Goal: Task Accomplishment & Management: Manage account settings

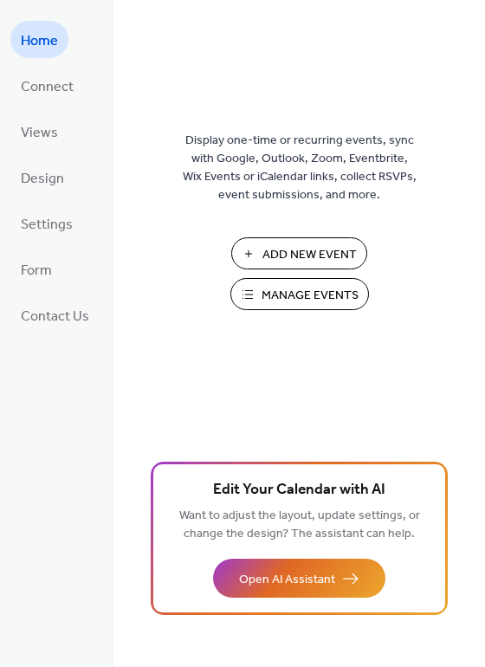
click at [295, 294] on span "Manage Events" at bounding box center [310, 296] width 97 height 18
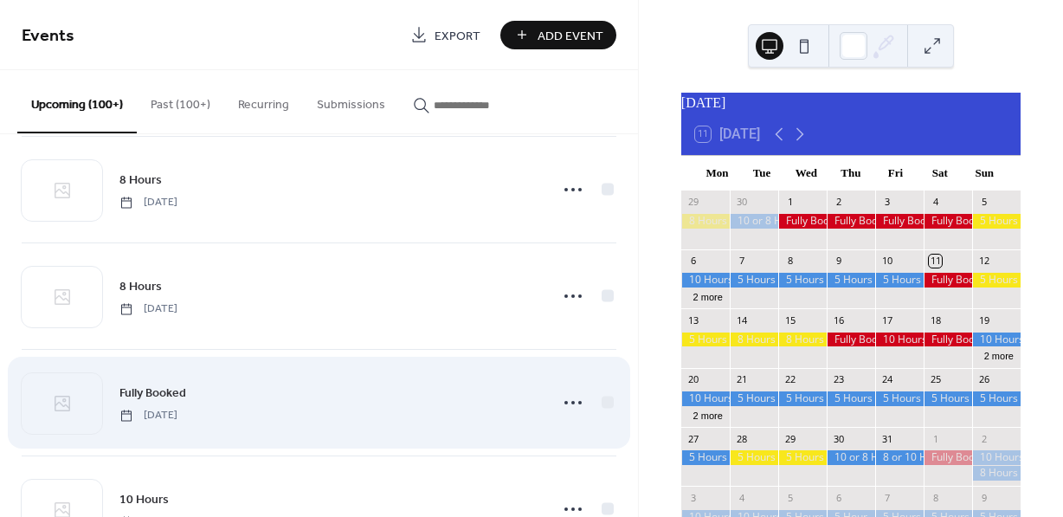
scroll to position [339, 0]
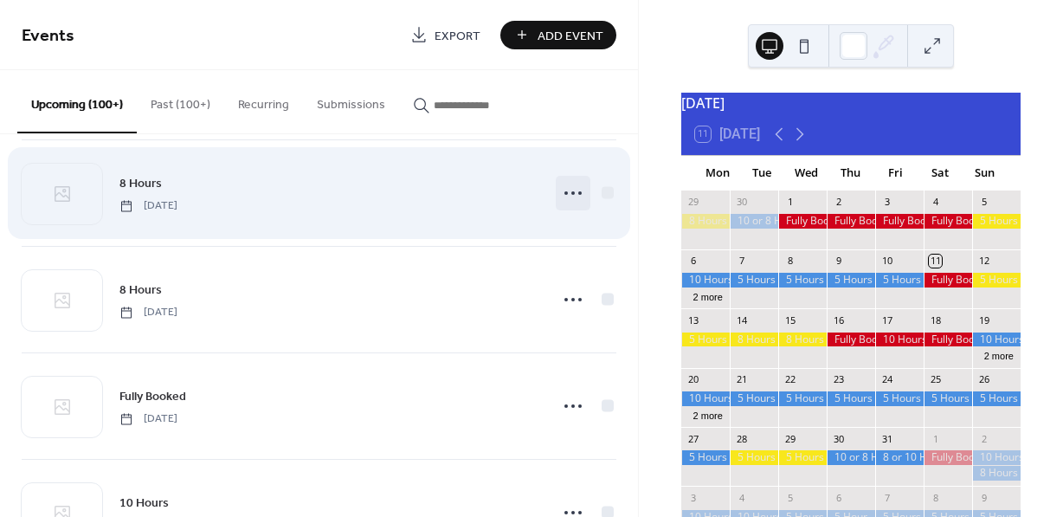
click at [568, 189] on icon at bounding box center [573, 193] width 28 height 28
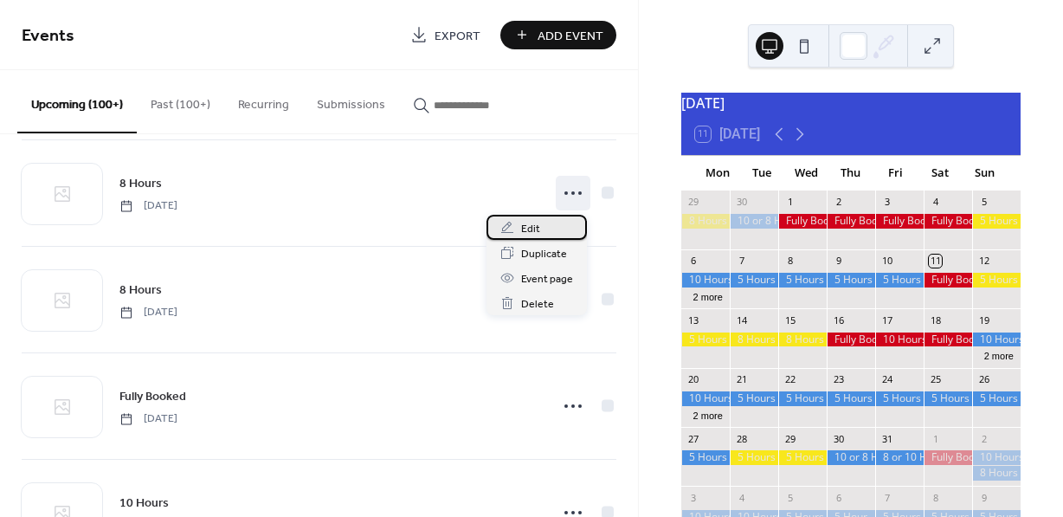
click at [535, 225] on span "Edit" at bounding box center [530, 229] width 19 height 18
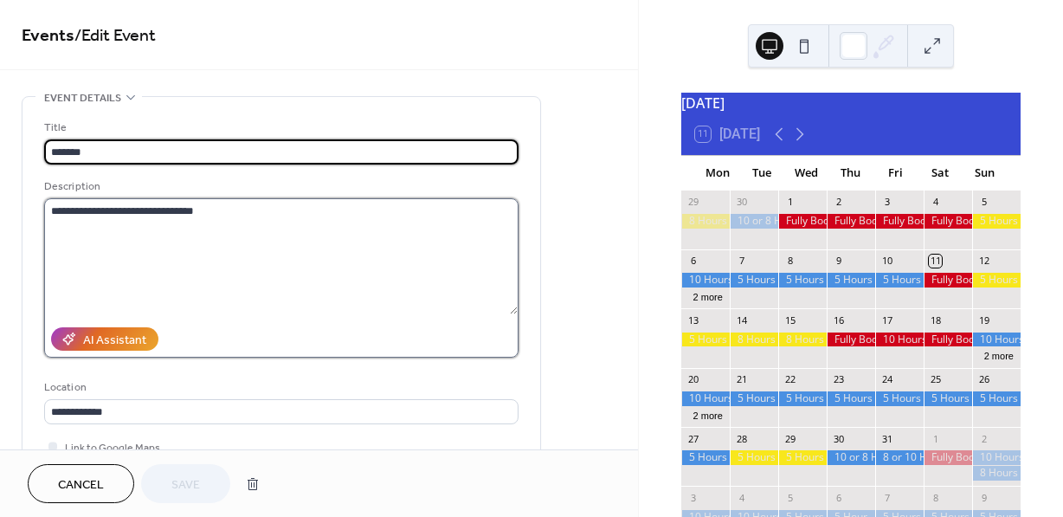
click at [165, 210] on textarea "**********" at bounding box center [281, 256] width 474 height 116
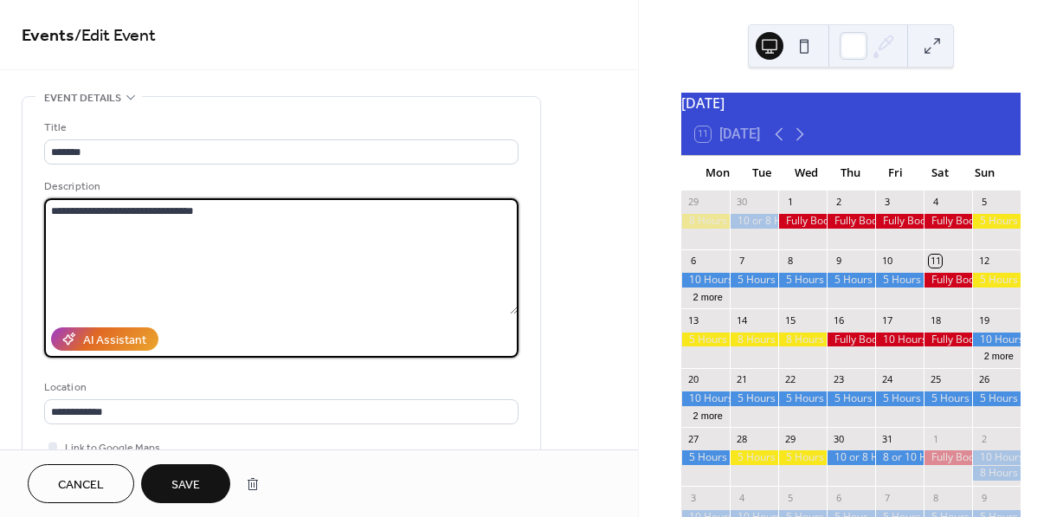
type textarea "**********"
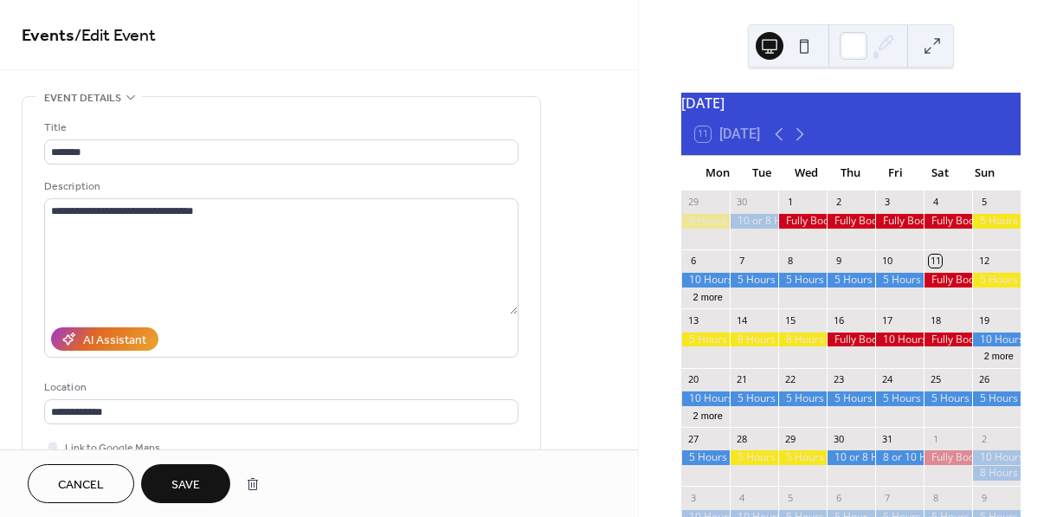
click at [203, 488] on button "Save" at bounding box center [185, 483] width 89 height 39
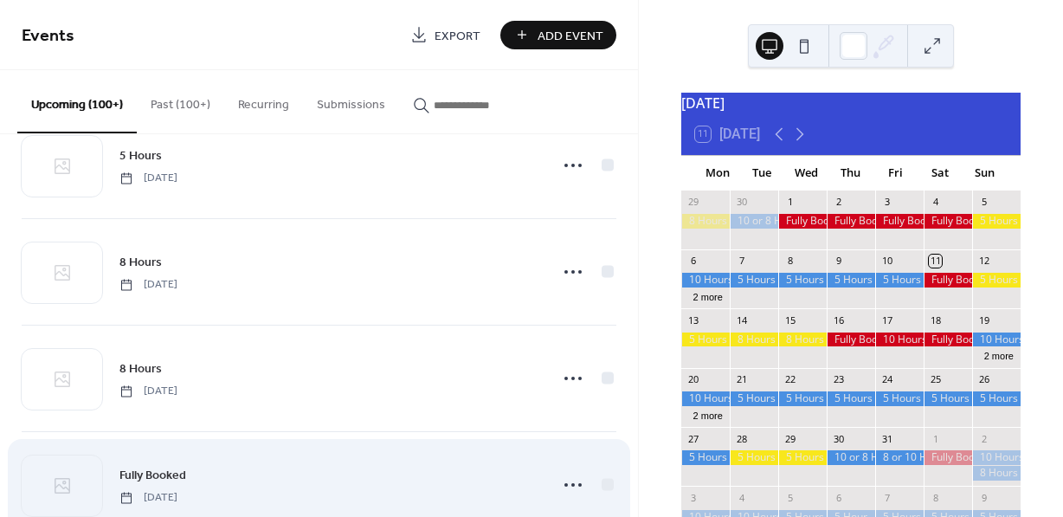
scroll to position [262, 0]
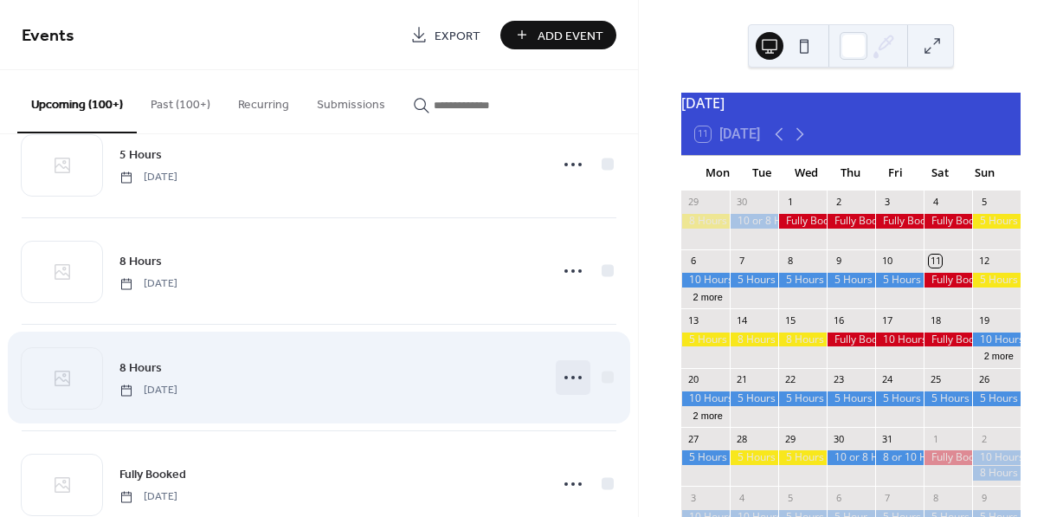
click at [566, 378] on icon at bounding box center [573, 378] width 28 height 28
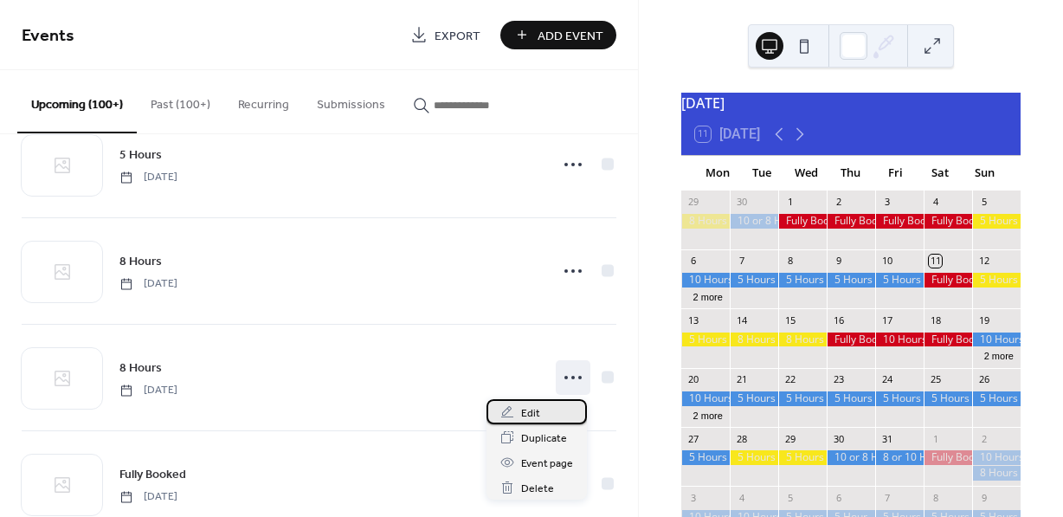
click at [531, 414] on span "Edit" at bounding box center [530, 413] width 19 height 18
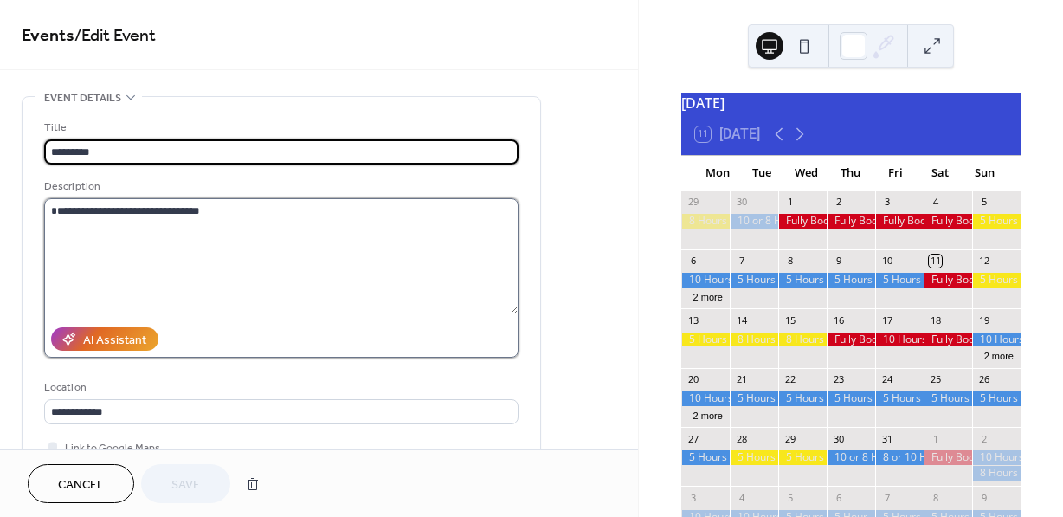
click at [166, 211] on textarea "**********" at bounding box center [281, 256] width 474 height 116
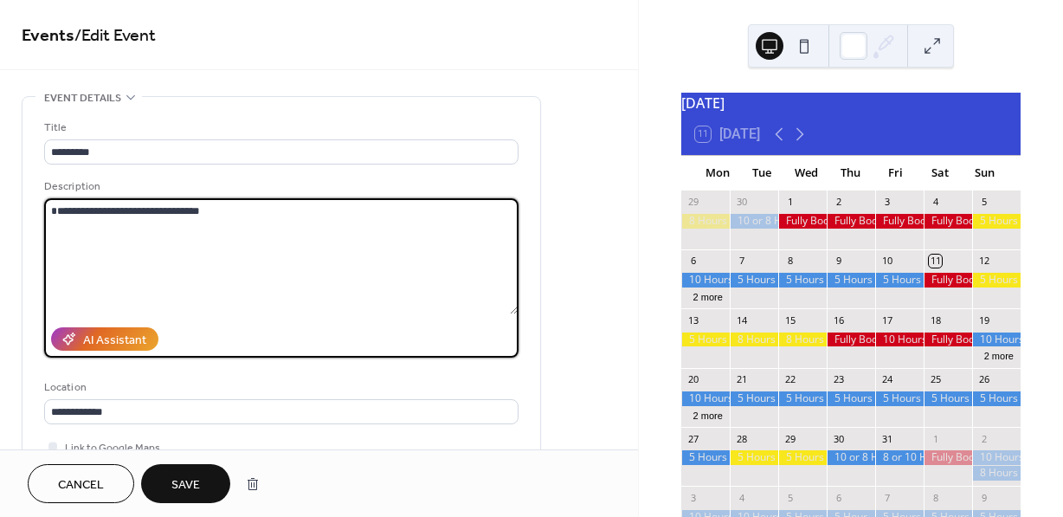
type textarea "**********"
click at [189, 480] on span "Save" at bounding box center [185, 485] width 29 height 18
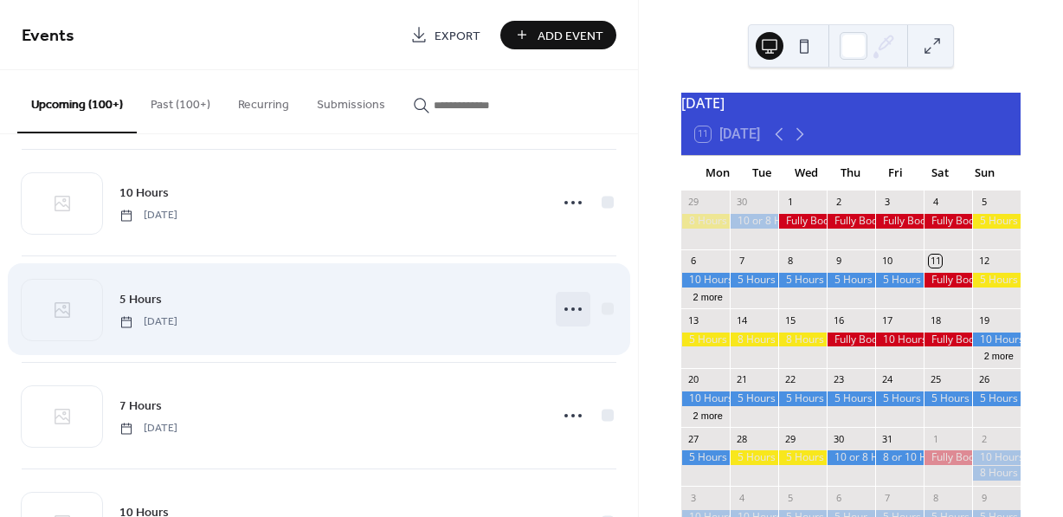
scroll to position [866, 0]
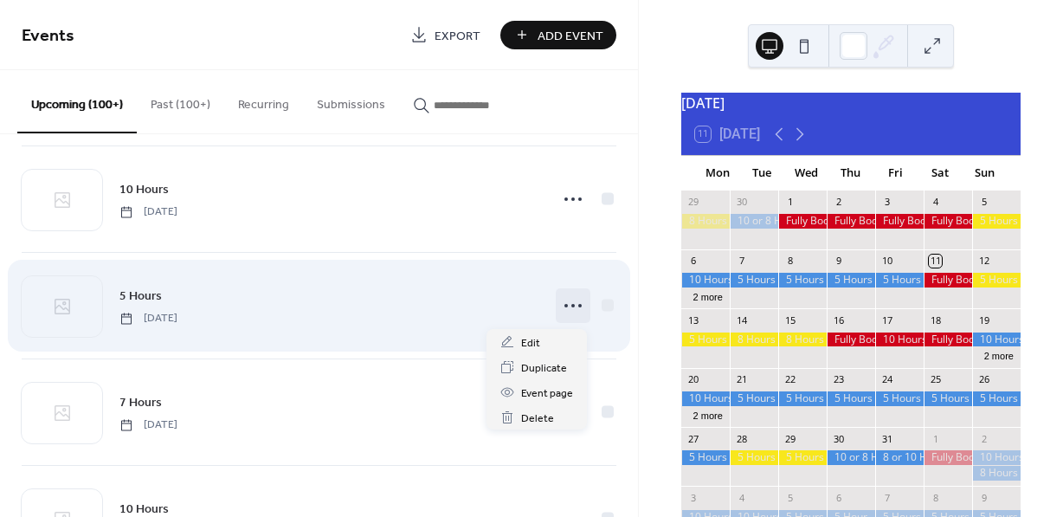
click at [579, 307] on circle at bounding box center [580, 305] width 3 height 3
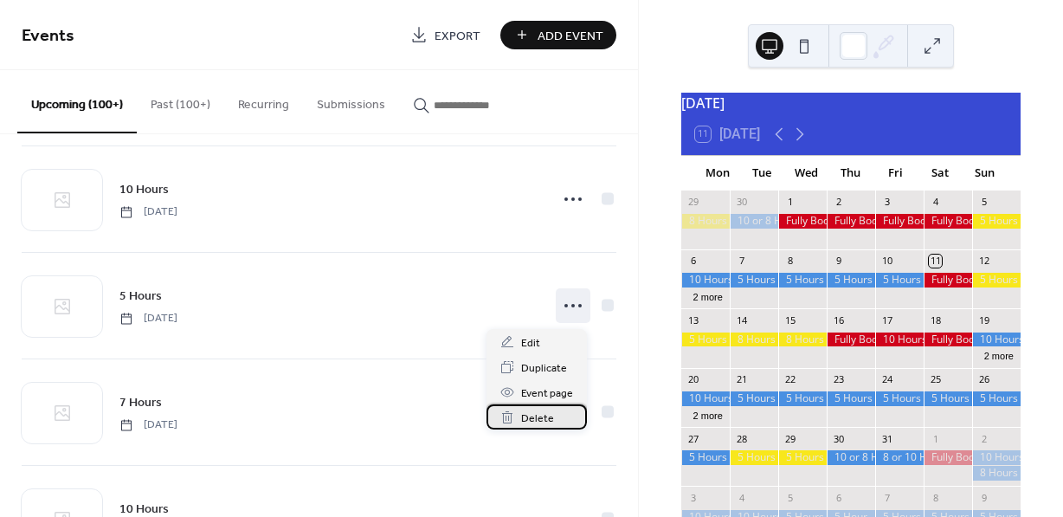
click at [546, 417] on span "Delete" at bounding box center [537, 419] width 33 height 18
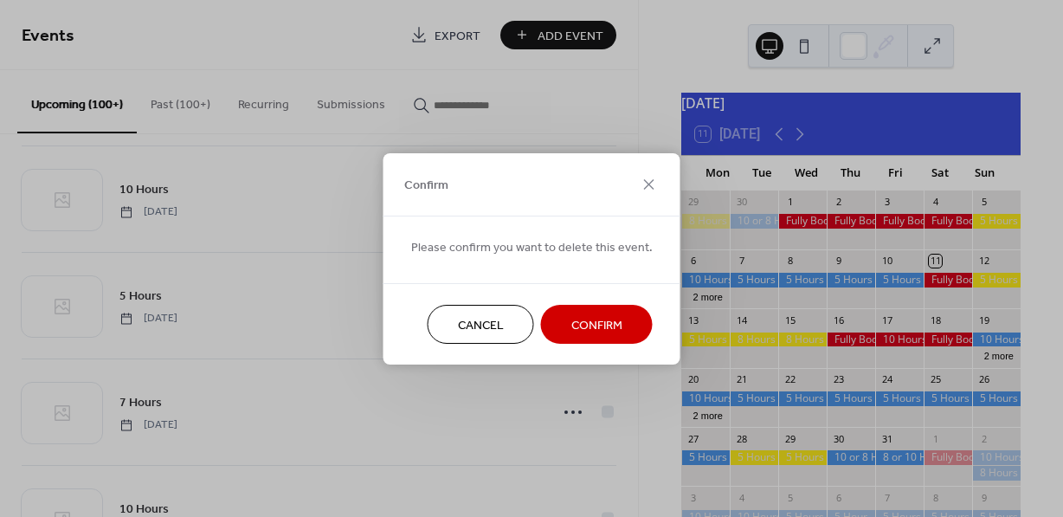
click at [589, 323] on span "Confirm" at bounding box center [597, 325] width 51 height 18
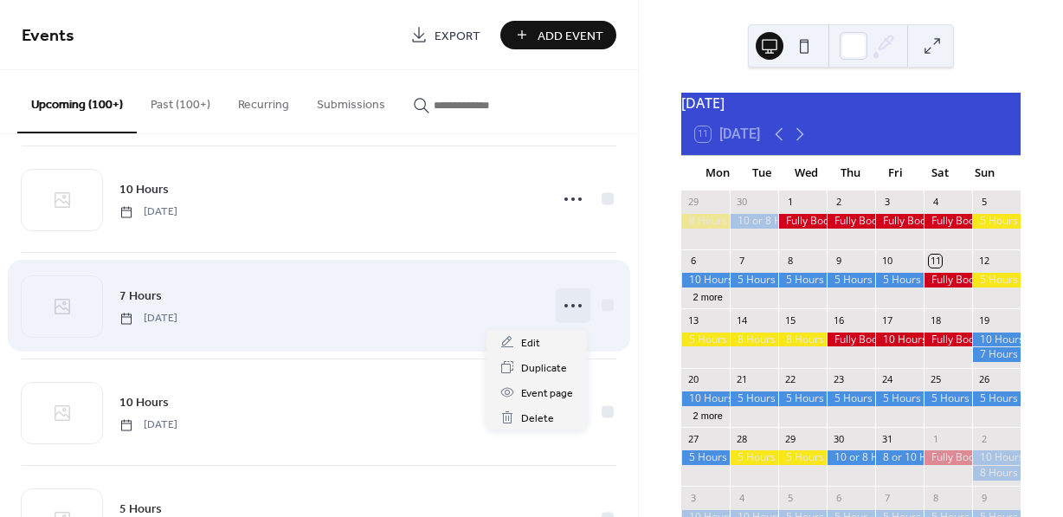
click at [570, 308] on icon at bounding box center [573, 306] width 28 height 28
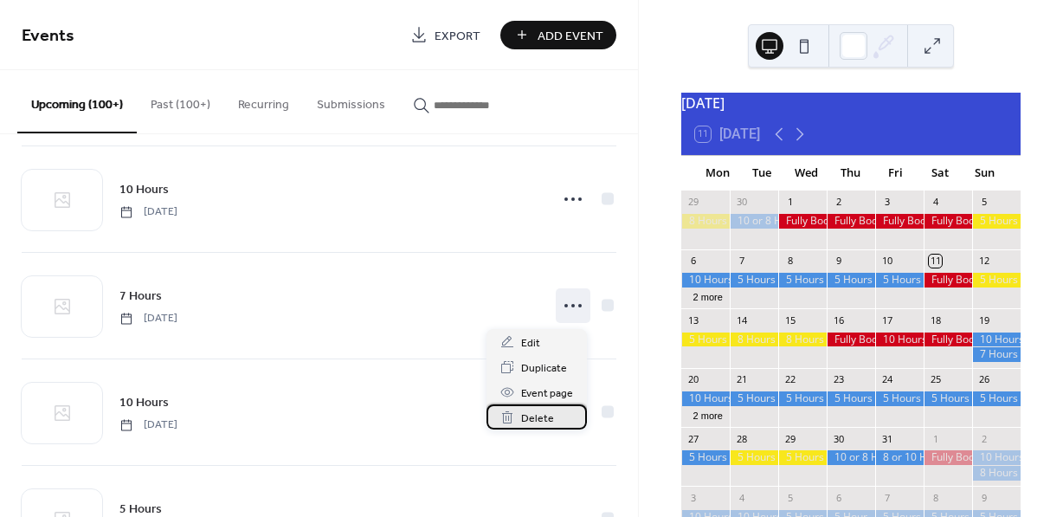
click at [544, 413] on span "Delete" at bounding box center [537, 419] width 33 height 18
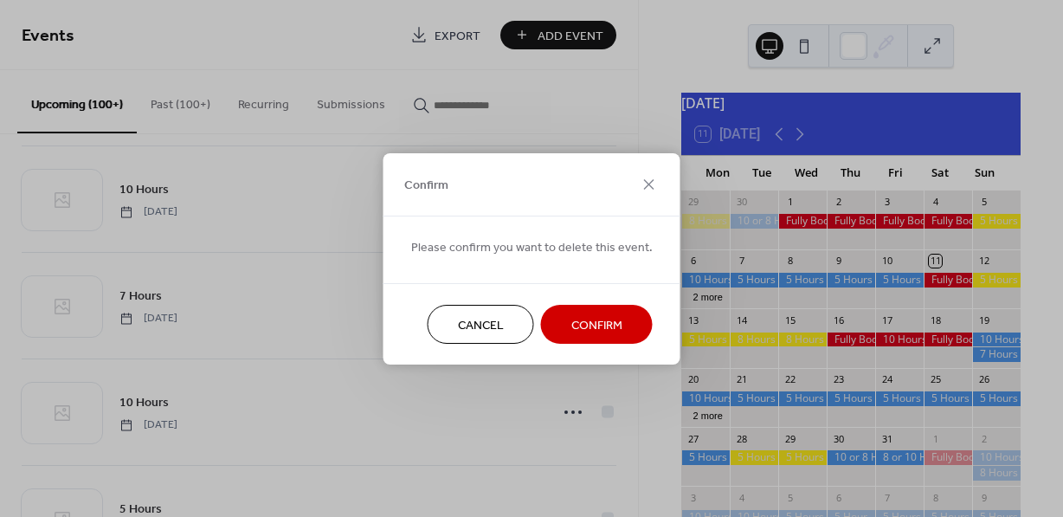
click at [579, 330] on span "Confirm" at bounding box center [597, 325] width 51 height 18
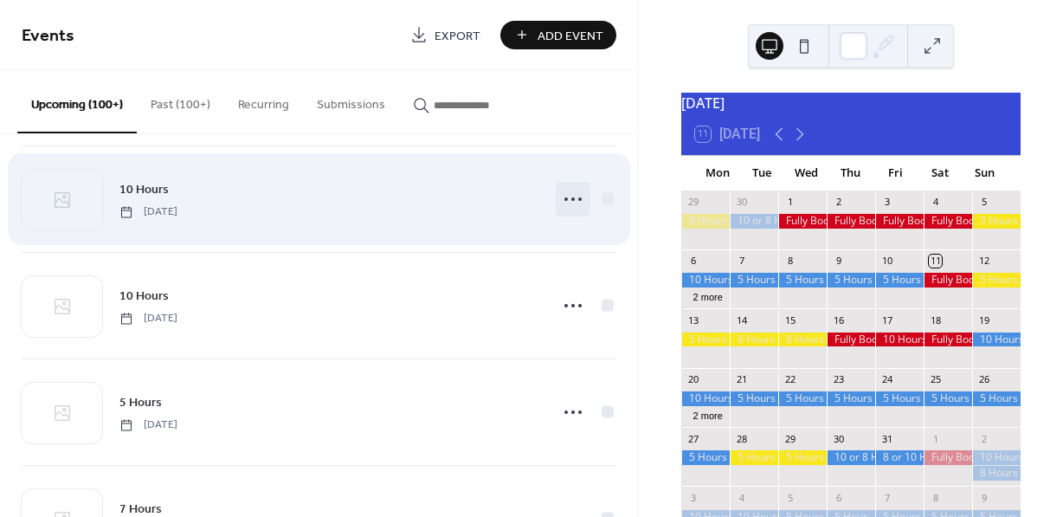
click at [565, 202] on icon at bounding box center [573, 199] width 28 height 28
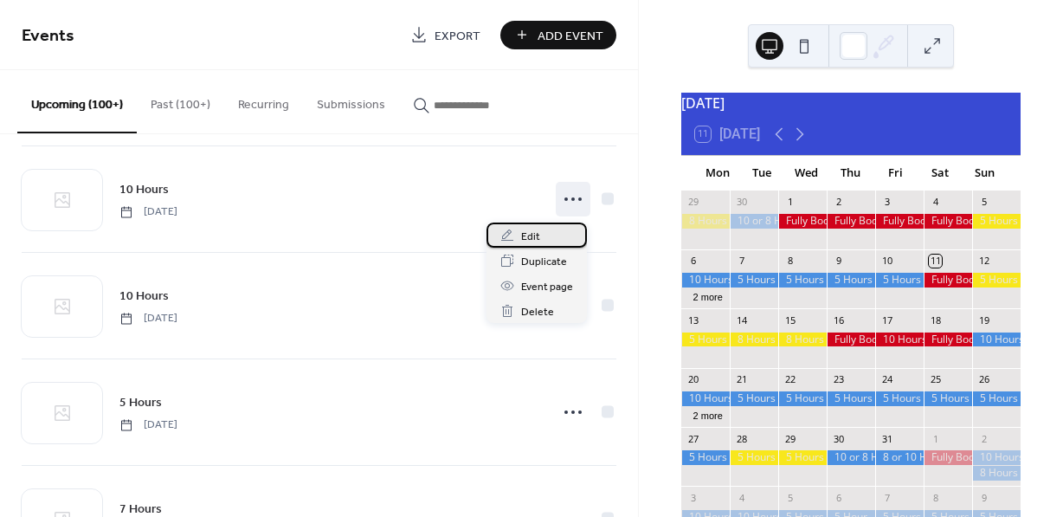
click at [537, 234] on span "Edit" at bounding box center [530, 237] width 19 height 18
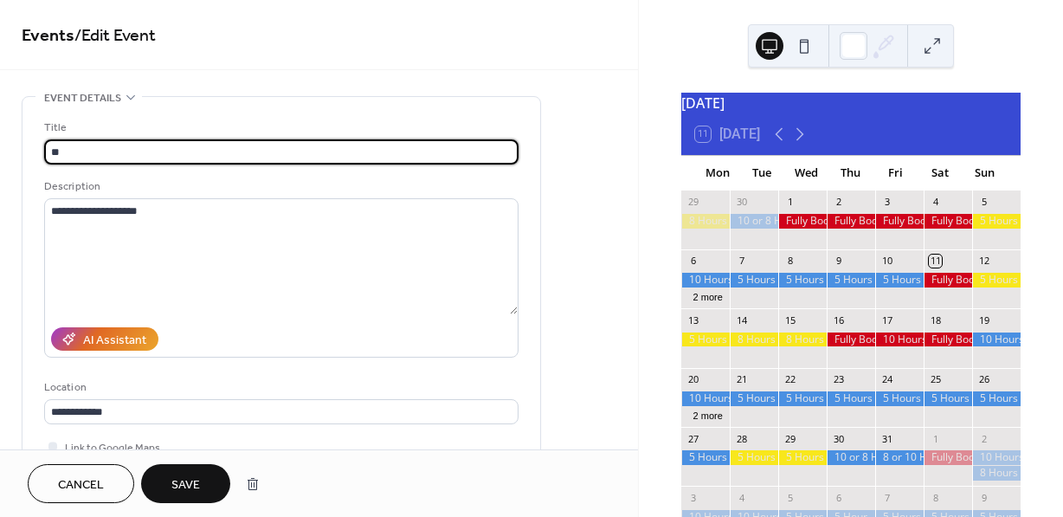
type input "*"
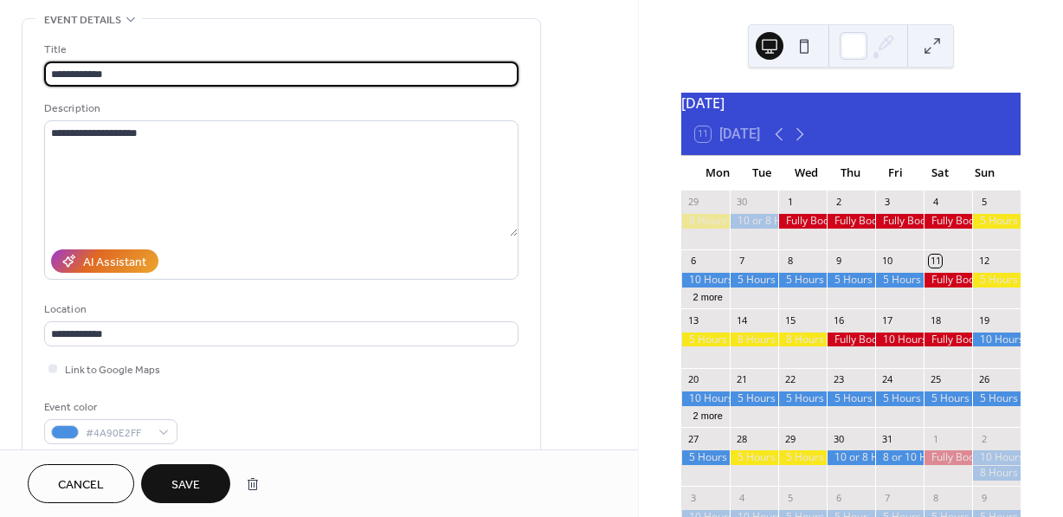
scroll to position [81, 0]
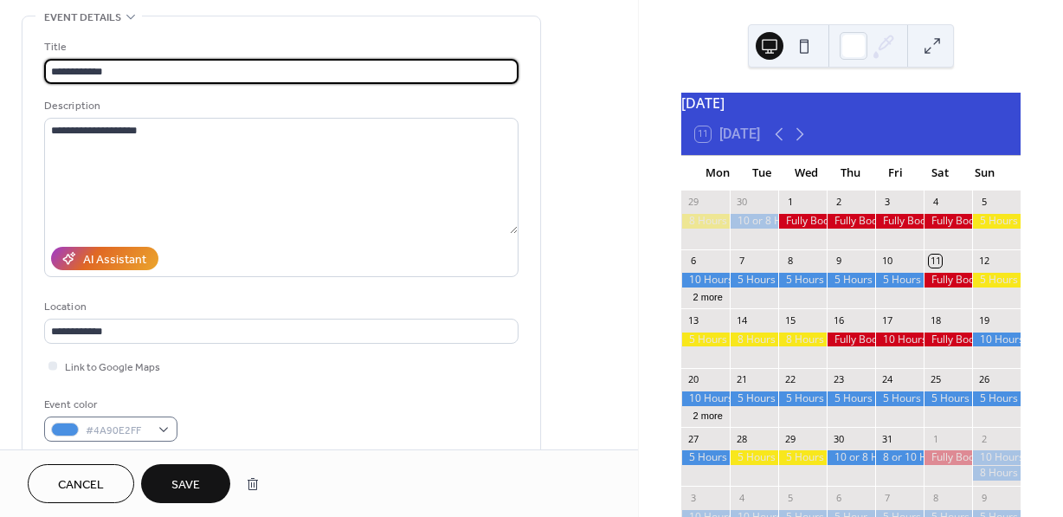
type input "**********"
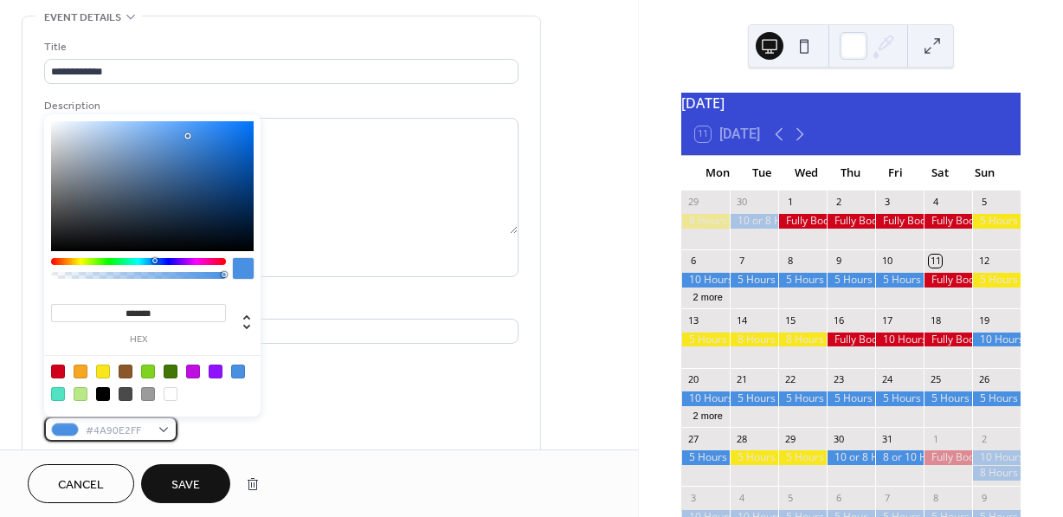
click at [163, 431] on div "#4A90E2FF" at bounding box center [110, 429] width 133 height 25
click at [56, 367] on div at bounding box center [58, 372] width 14 height 14
type input "*******"
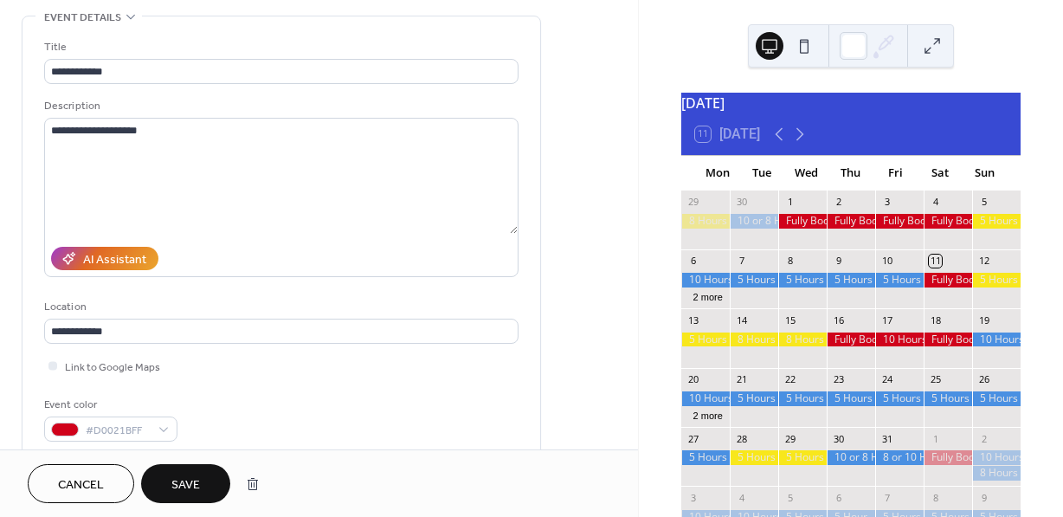
click at [181, 480] on span "Save" at bounding box center [185, 485] width 29 height 18
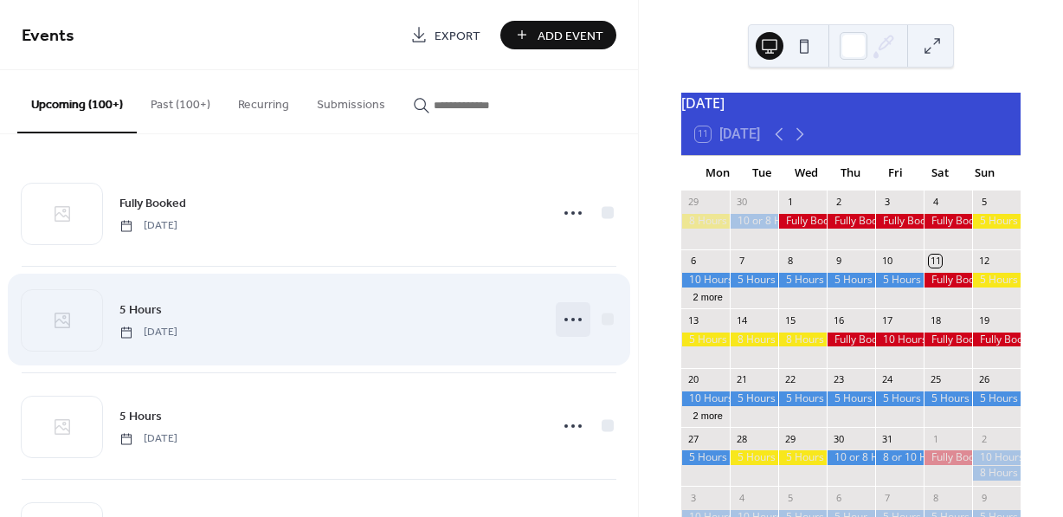
click at [572, 322] on icon at bounding box center [573, 320] width 28 height 28
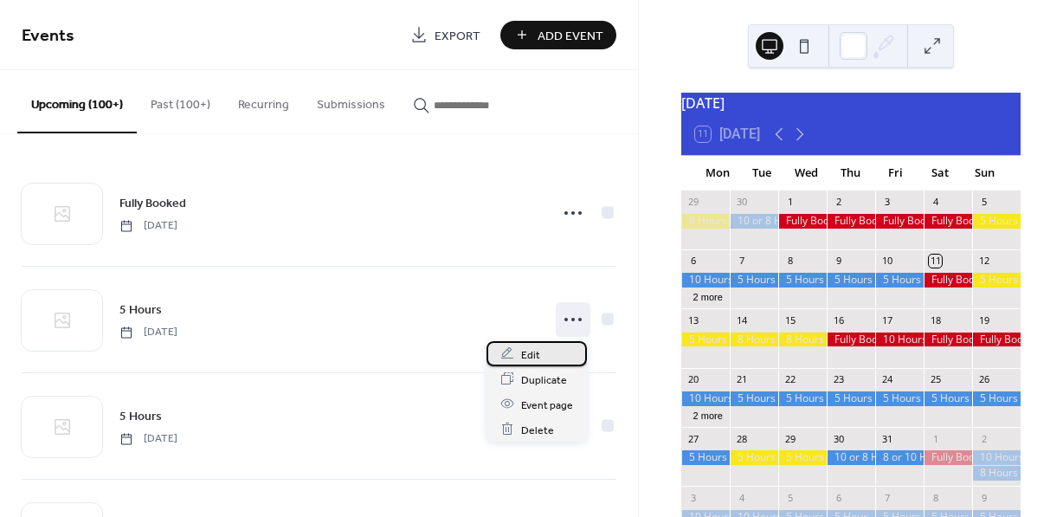
click at [533, 359] on span "Edit" at bounding box center [530, 355] width 19 height 18
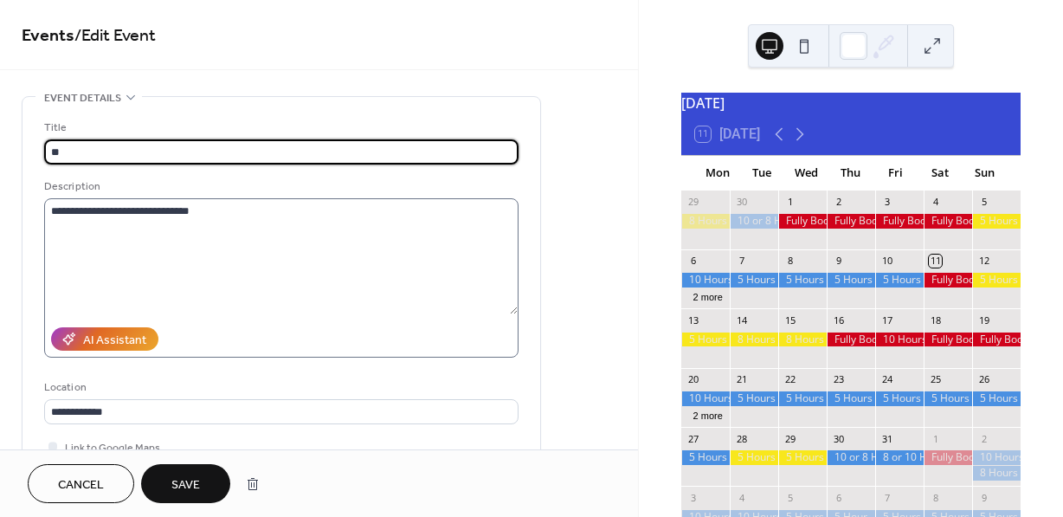
type input "*"
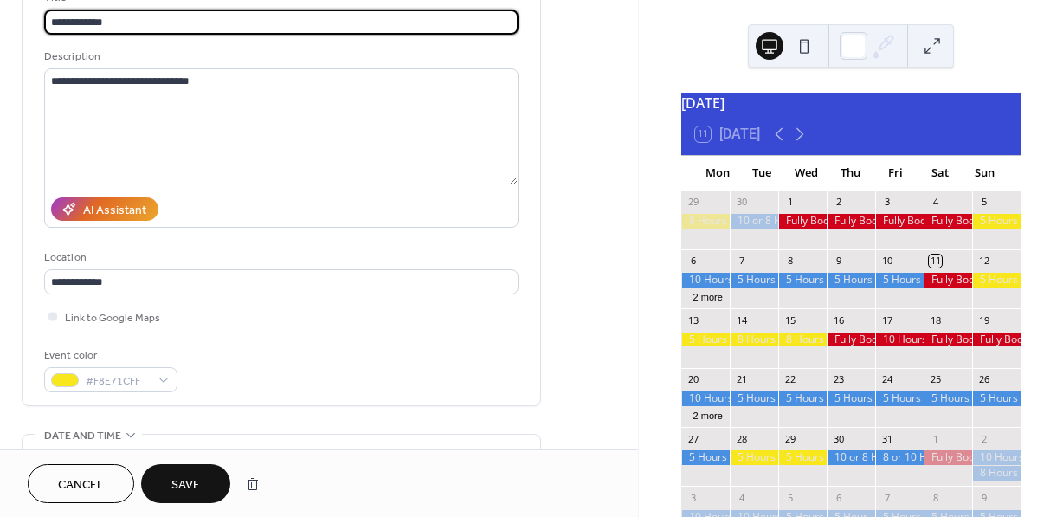
scroll to position [136, 0]
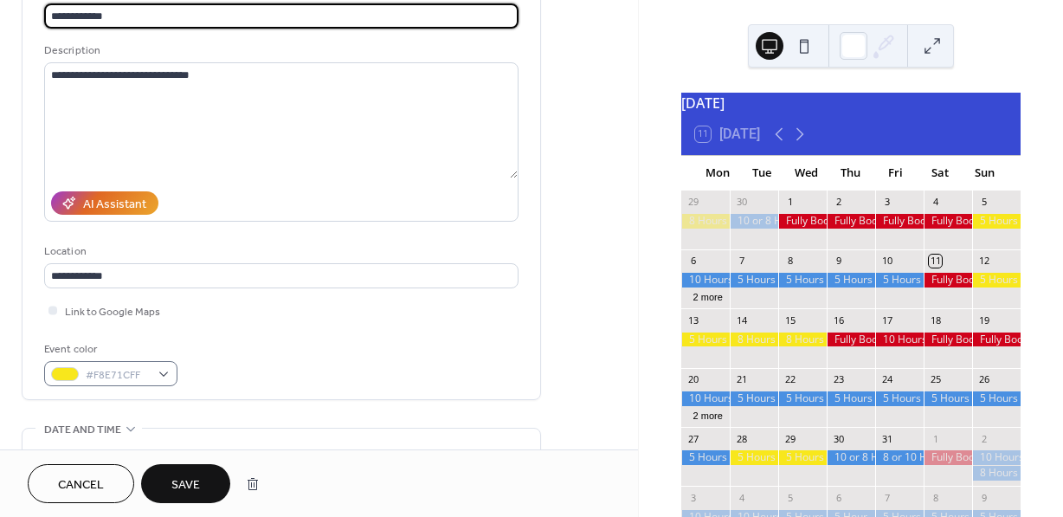
type input "**********"
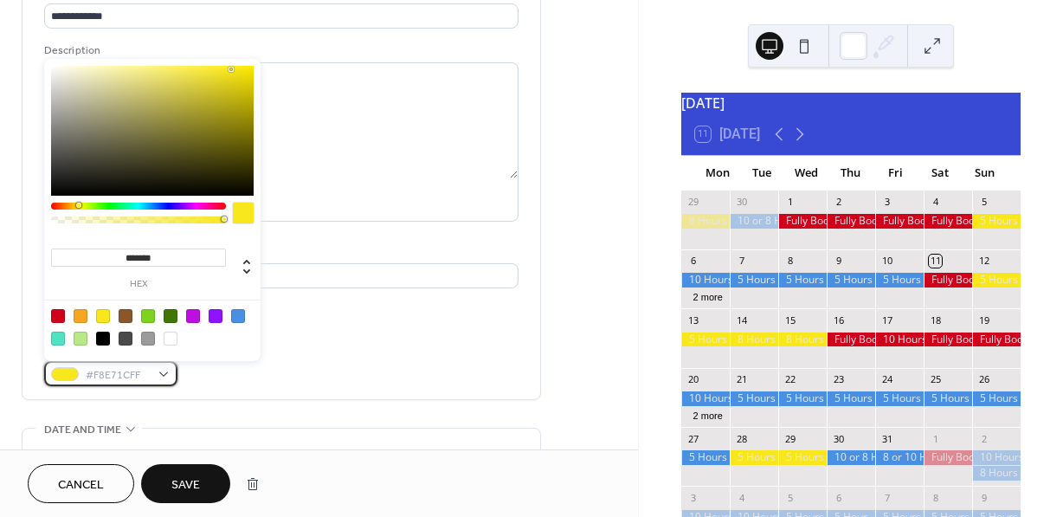
click at [166, 374] on div "#F8E71CFF" at bounding box center [110, 373] width 133 height 25
click at [62, 316] on div at bounding box center [58, 316] width 14 height 14
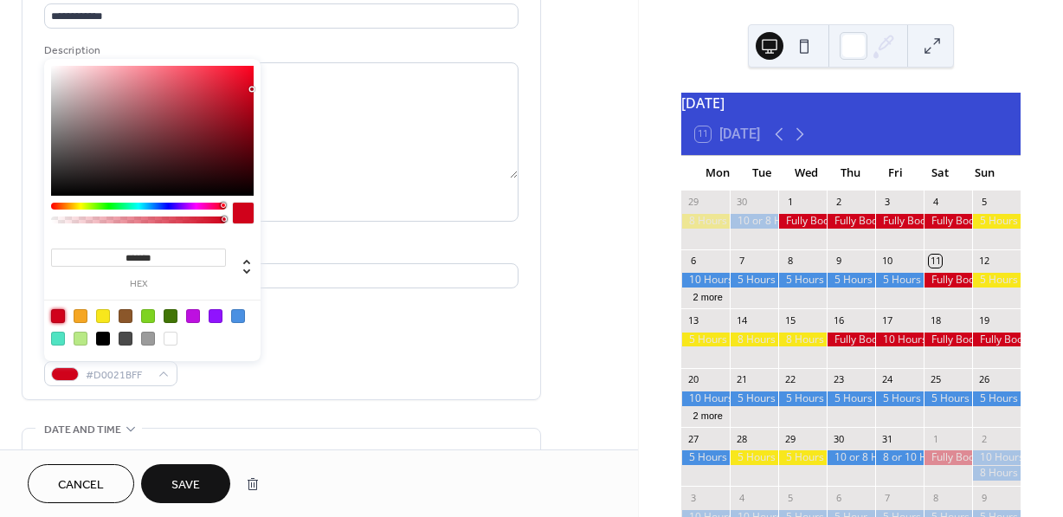
type input "*******"
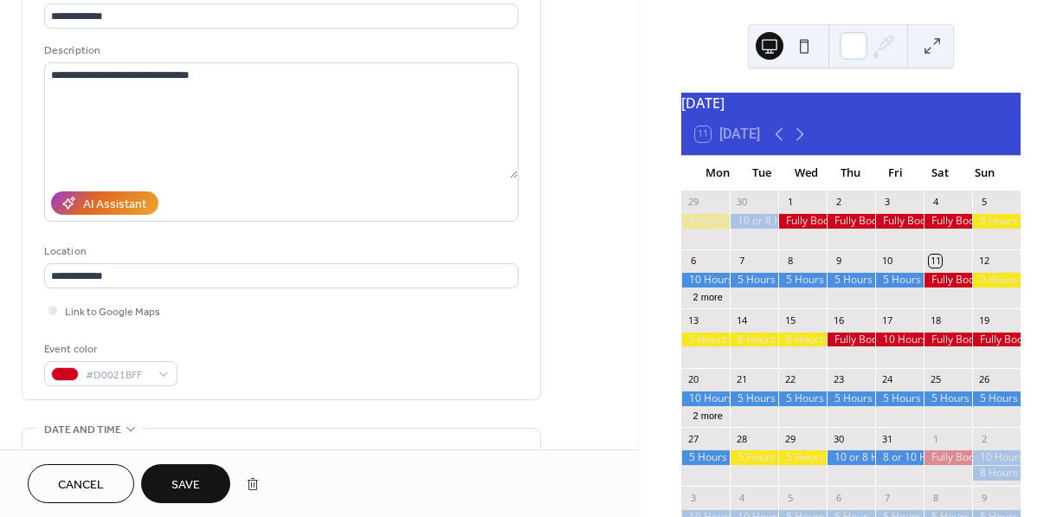
click at [185, 490] on span "Save" at bounding box center [185, 485] width 29 height 18
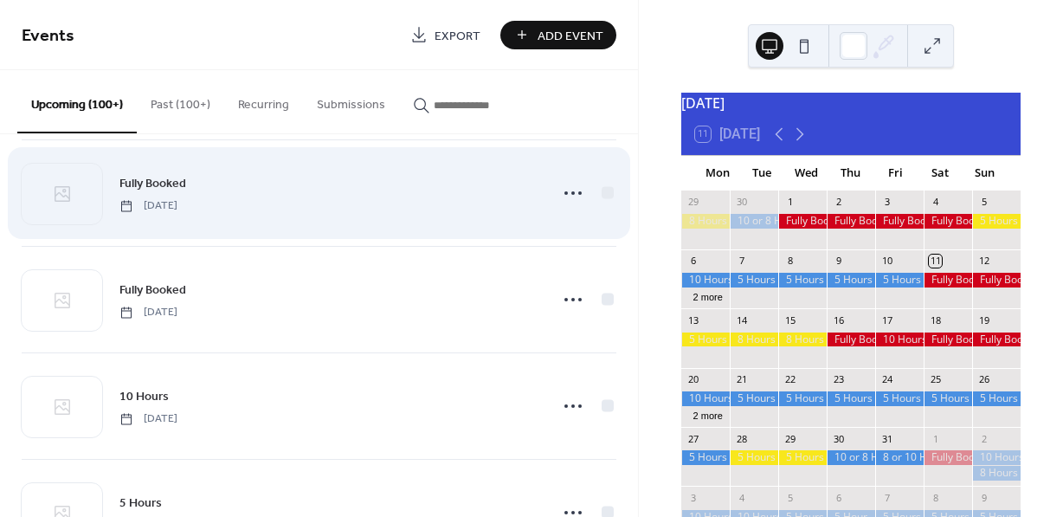
scroll to position [777, 0]
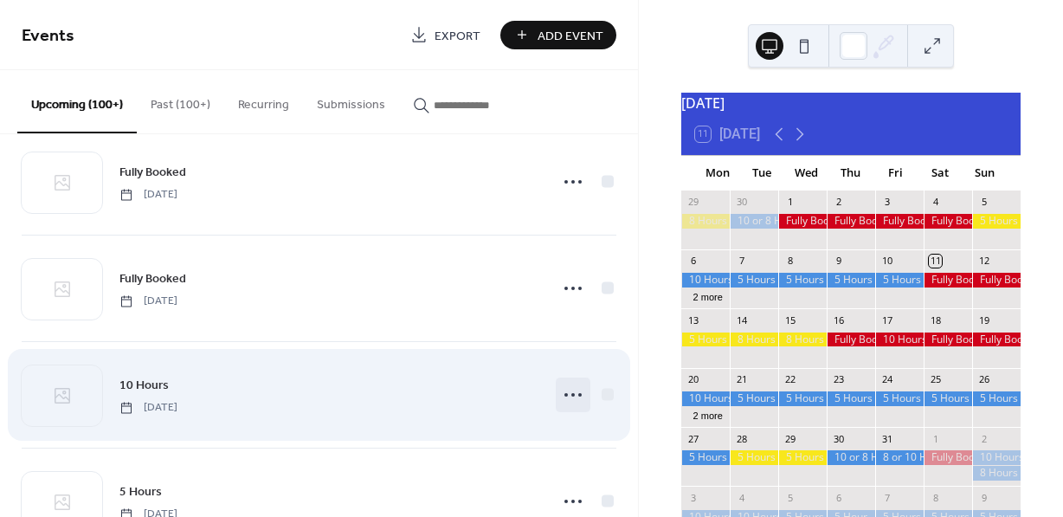
click at [566, 400] on icon at bounding box center [573, 395] width 28 height 28
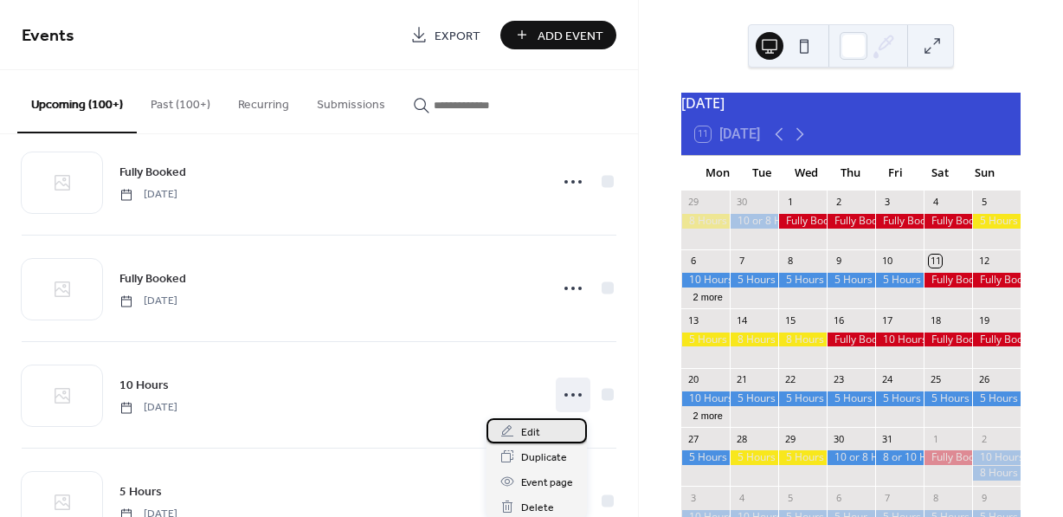
click at [525, 434] on span "Edit" at bounding box center [530, 432] width 19 height 18
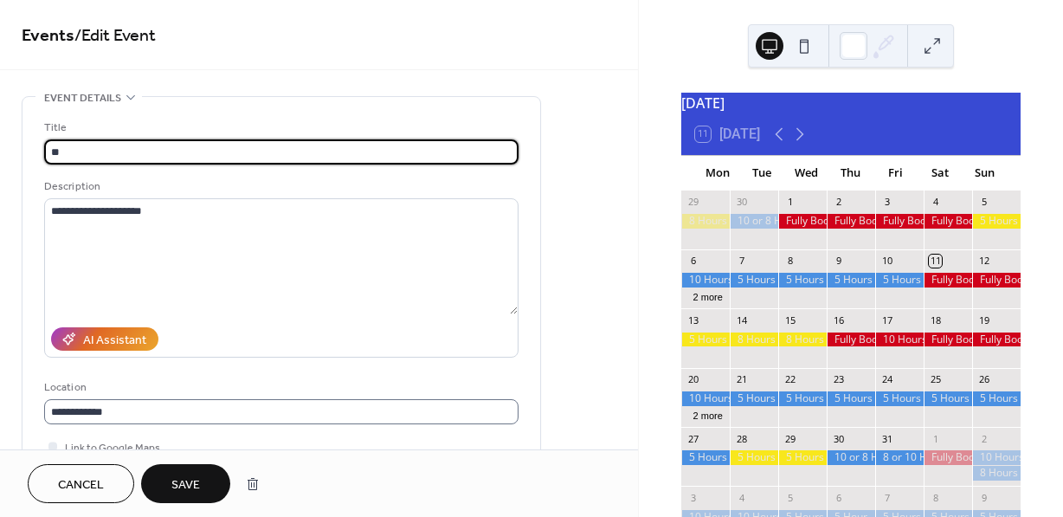
type input "*"
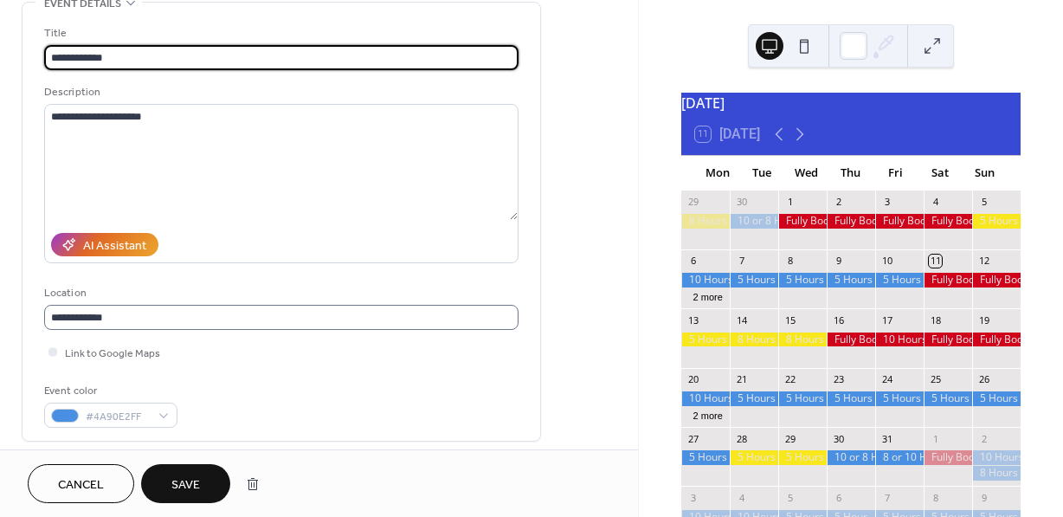
scroll to position [107, 0]
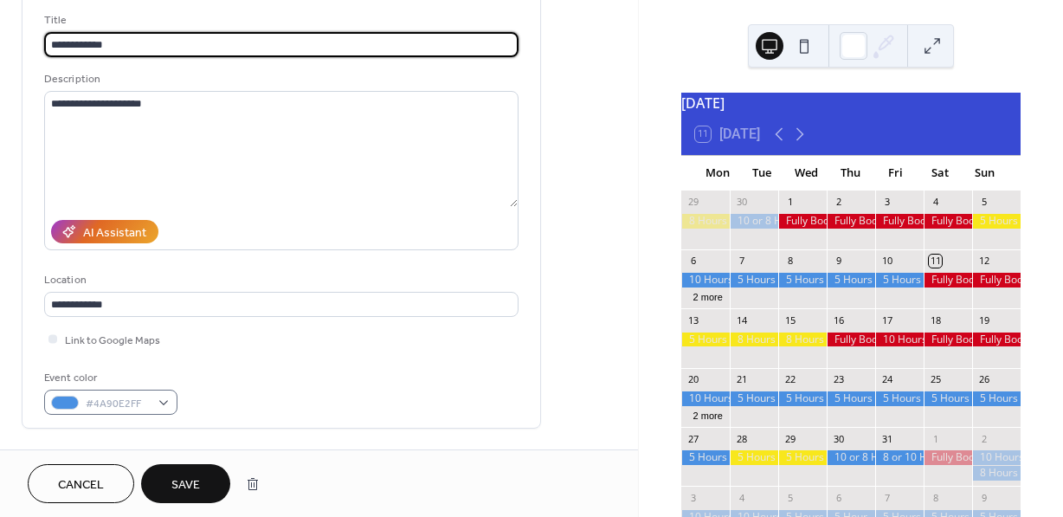
type input "**********"
click at [167, 397] on div "#4A90E2FF" at bounding box center [110, 402] width 133 height 25
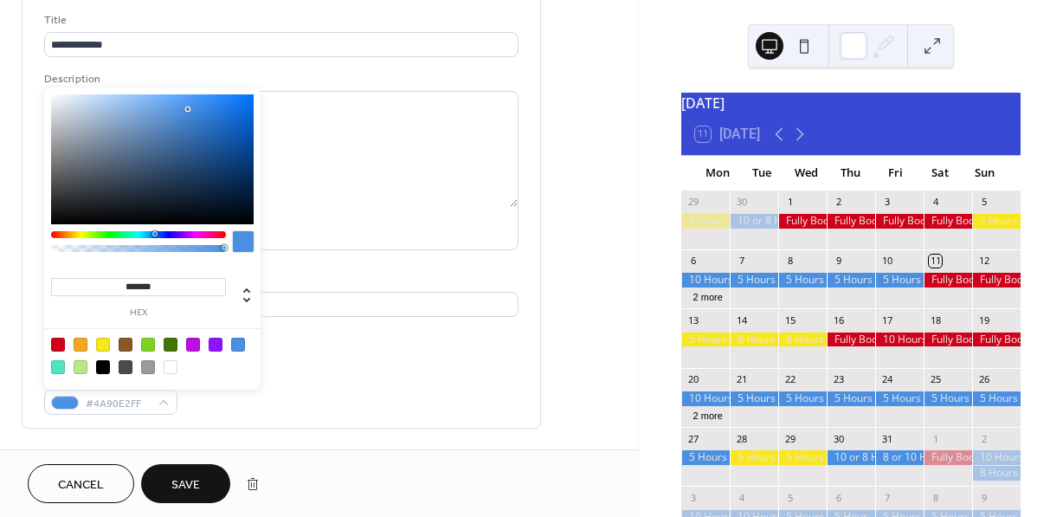
click at [63, 343] on div at bounding box center [58, 345] width 14 height 14
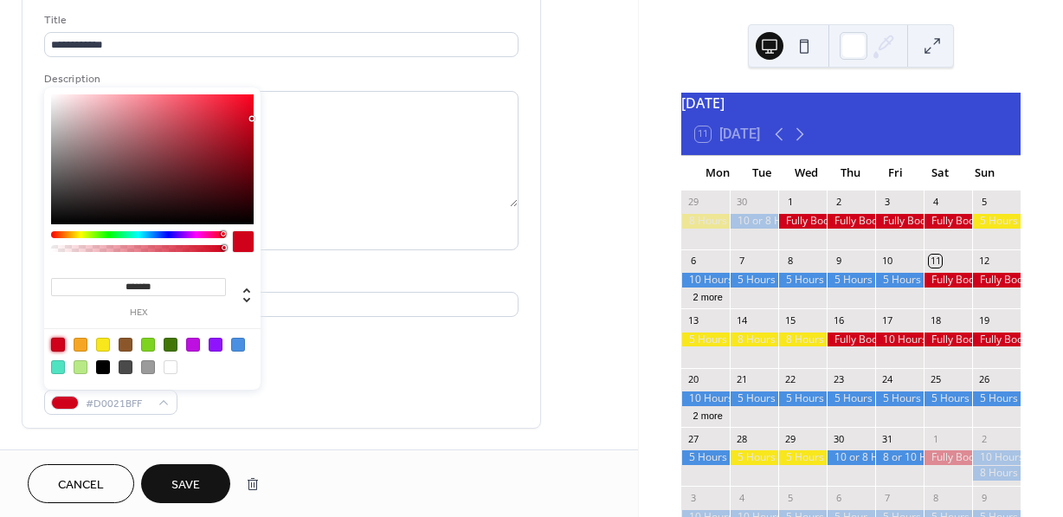
type input "*******"
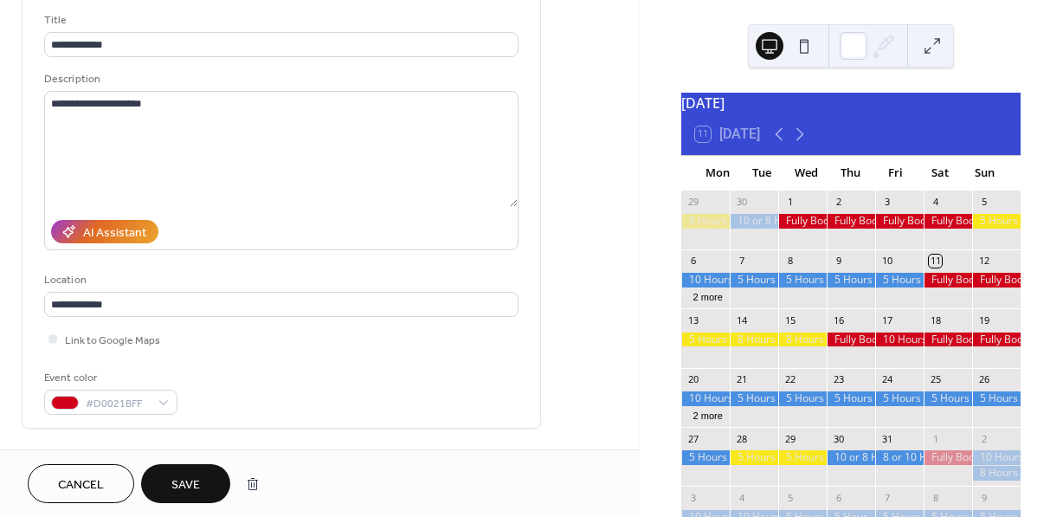
click at [199, 473] on button "Save" at bounding box center [185, 483] width 89 height 39
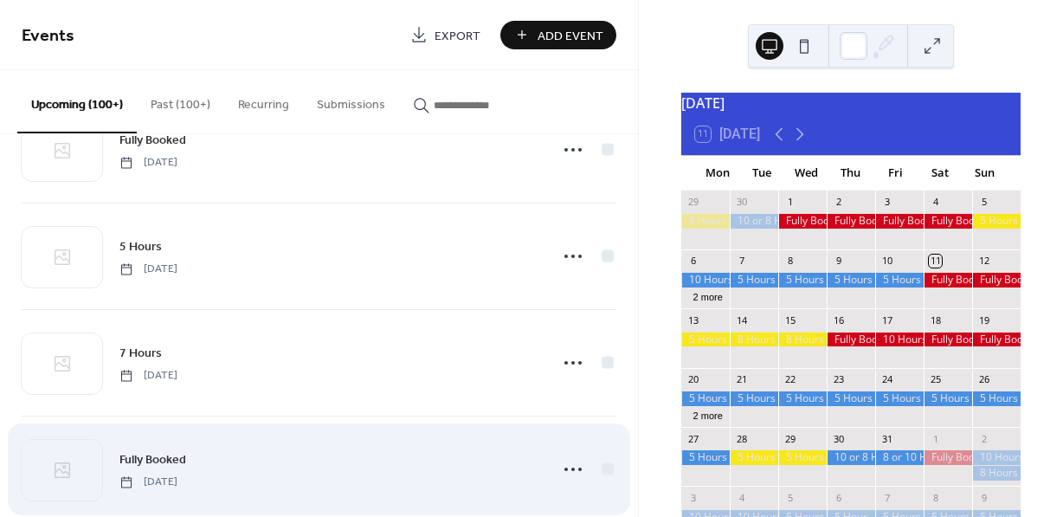
scroll to position [919, 0]
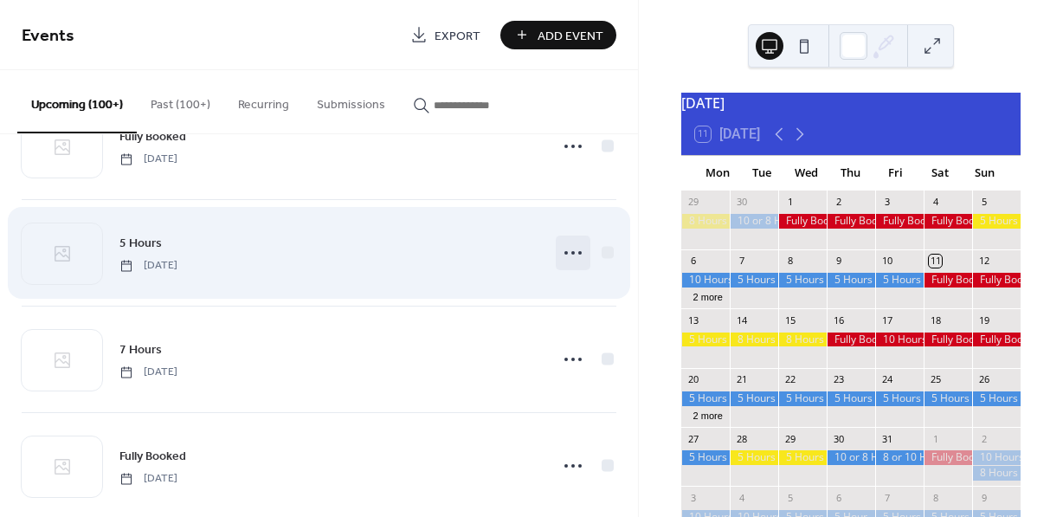
click at [572, 255] on circle at bounding box center [573, 252] width 3 height 3
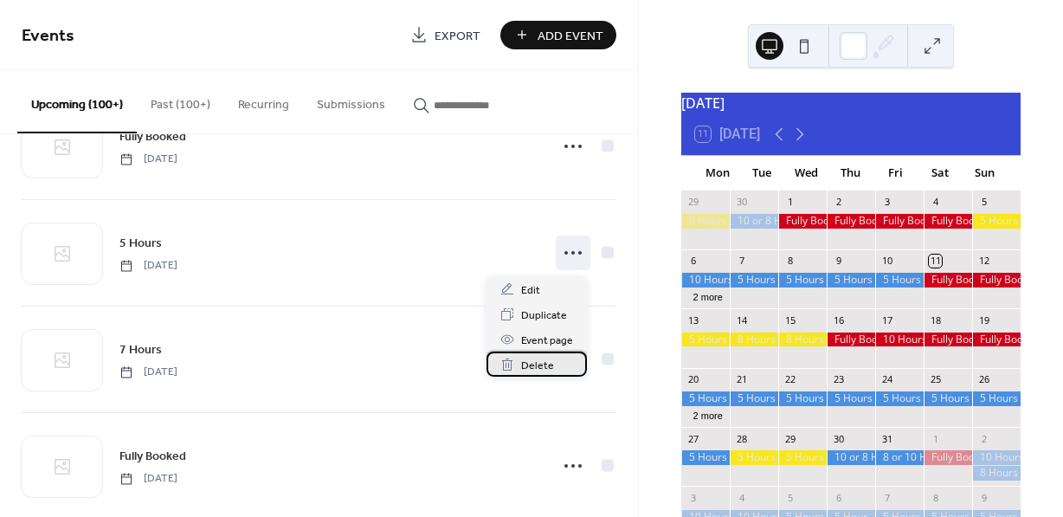
click at [540, 362] on span "Delete" at bounding box center [537, 366] width 33 height 18
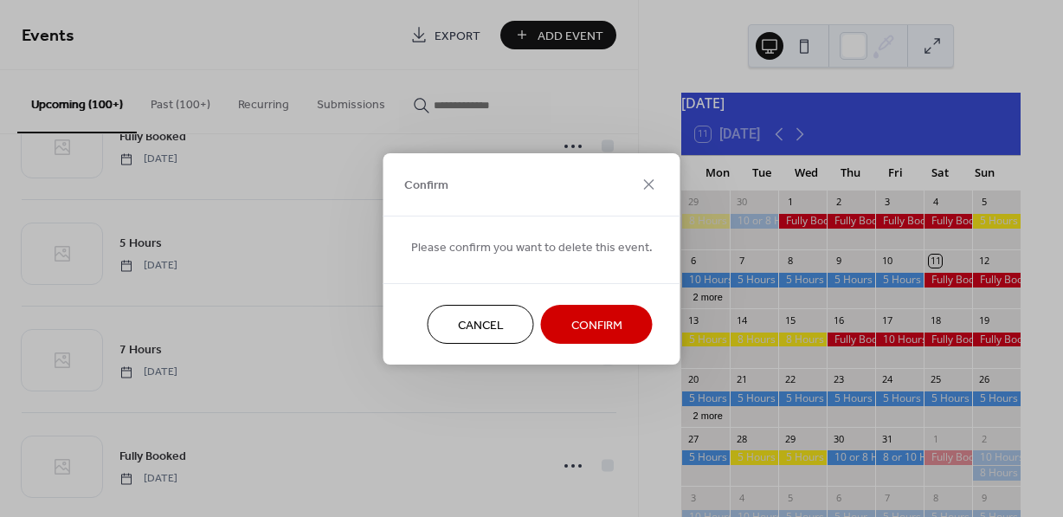
click at [579, 331] on span "Confirm" at bounding box center [597, 325] width 51 height 18
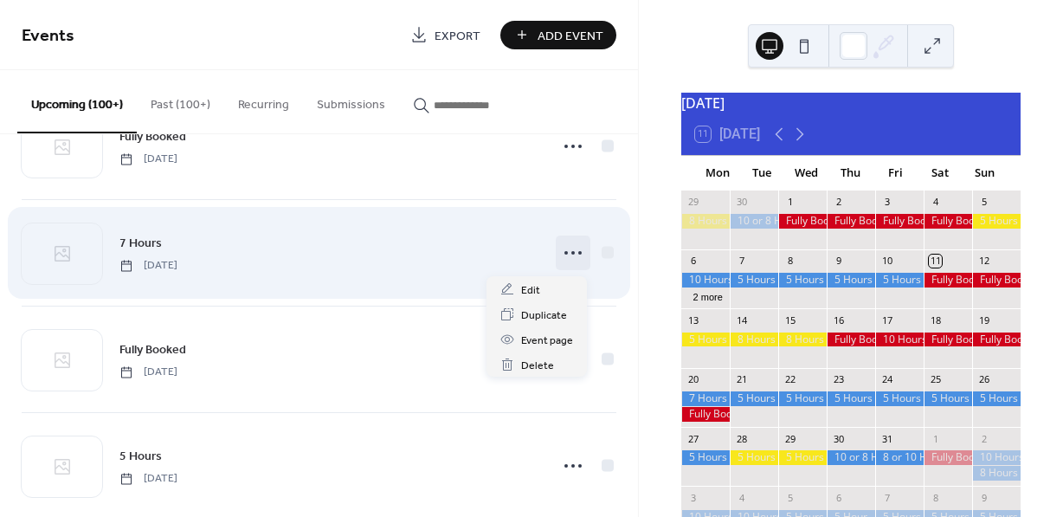
click at [572, 255] on circle at bounding box center [573, 252] width 3 height 3
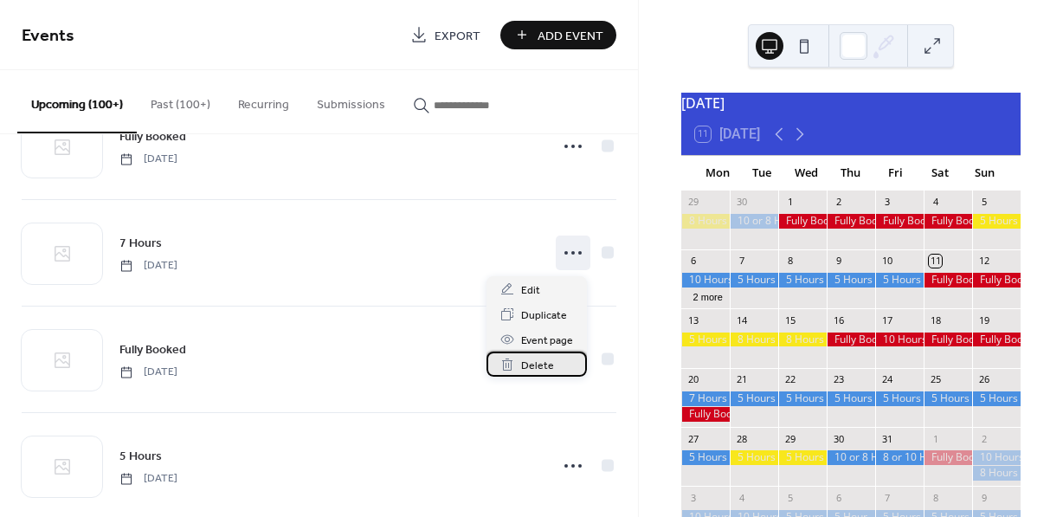
click at [547, 367] on span "Delete" at bounding box center [537, 366] width 33 height 18
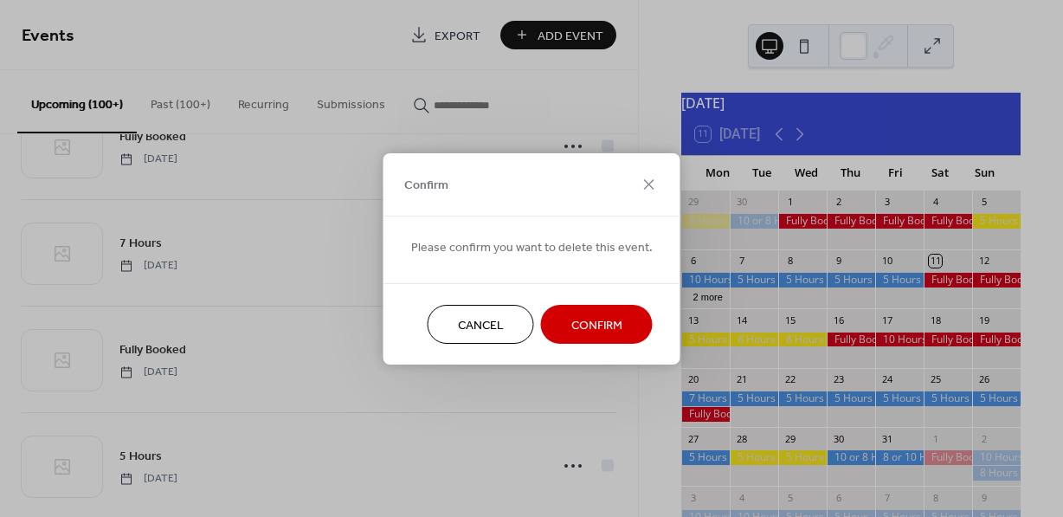
click at [572, 316] on span "Confirm" at bounding box center [597, 325] width 51 height 18
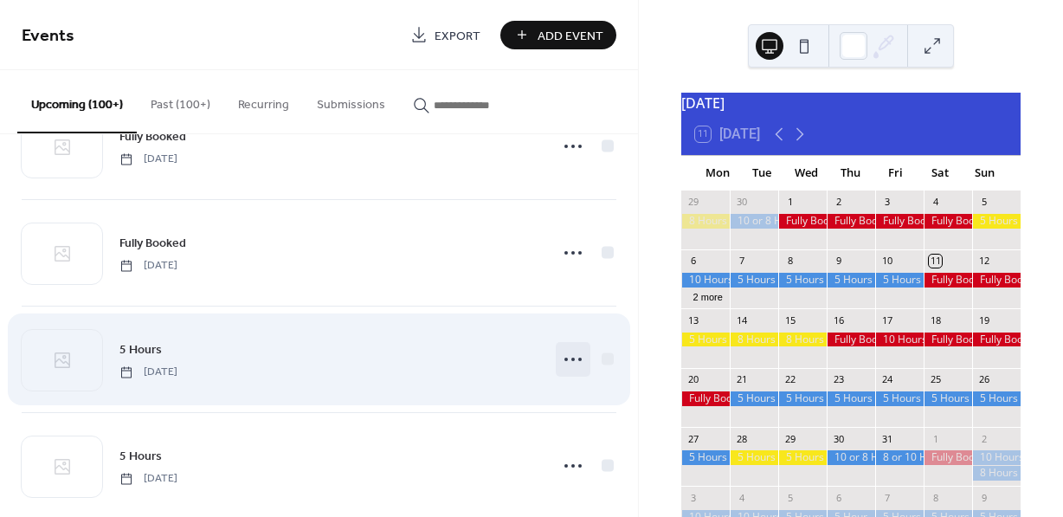
click at [572, 369] on icon at bounding box center [573, 360] width 28 height 28
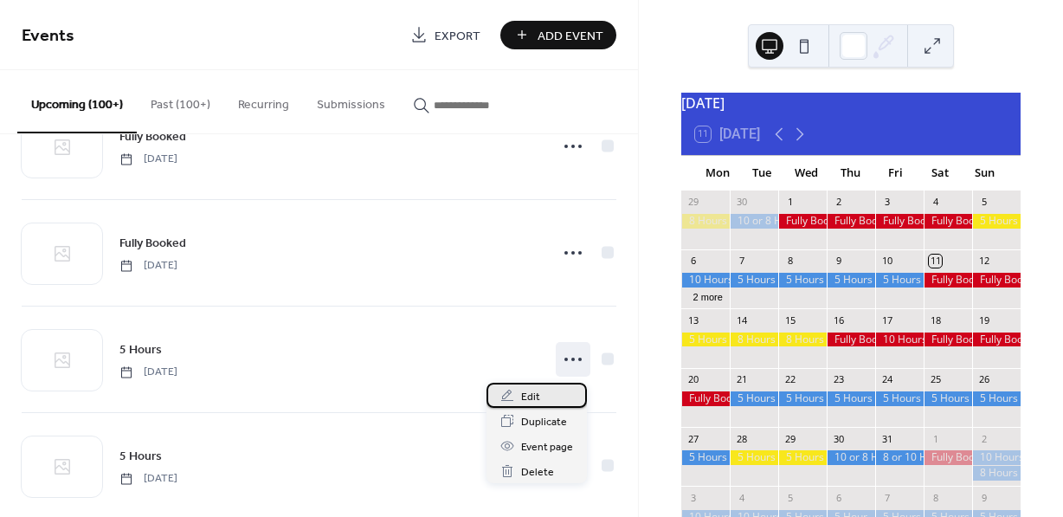
click at [535, 395] on span "Edit" at bounding box center [530, 397] width 19 height 18
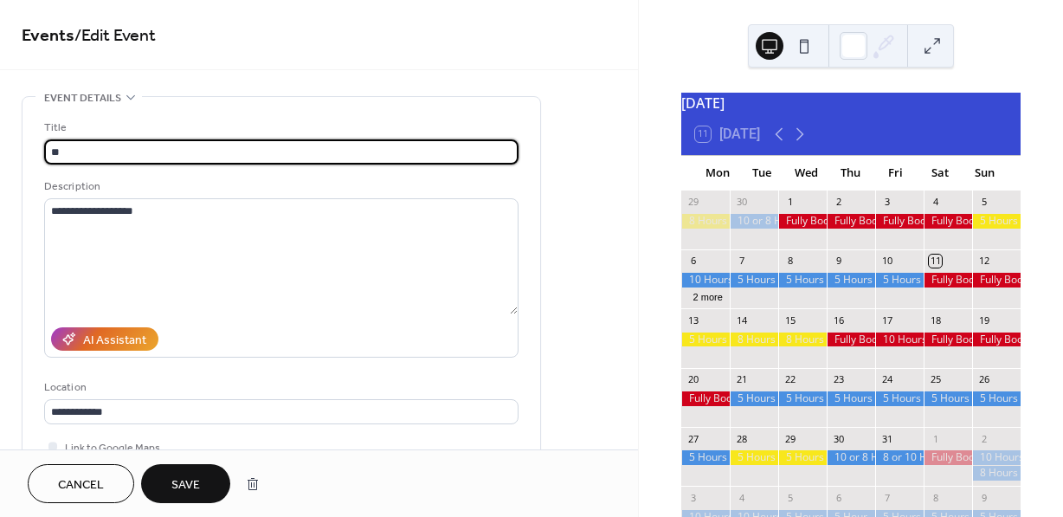
type input "*"
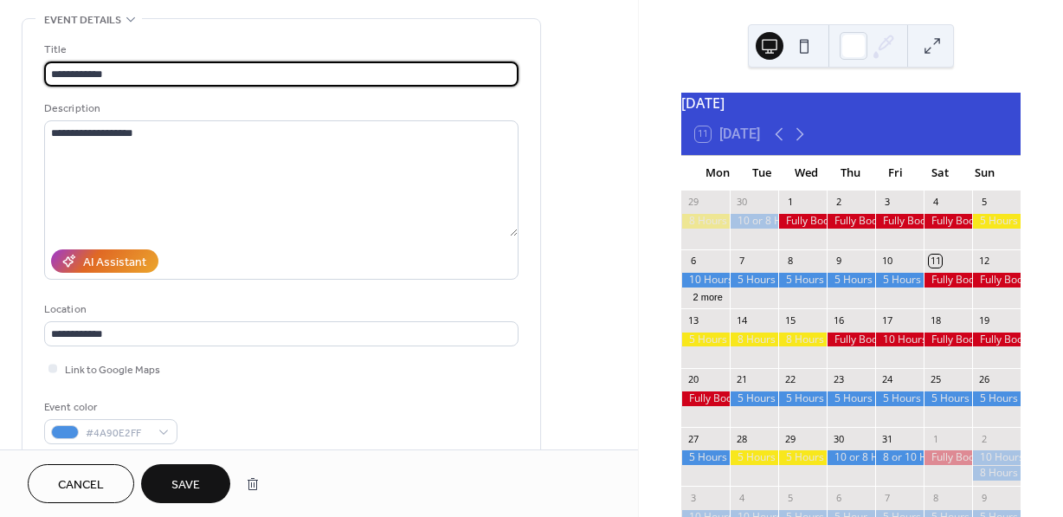
scroll to position [81, 0]
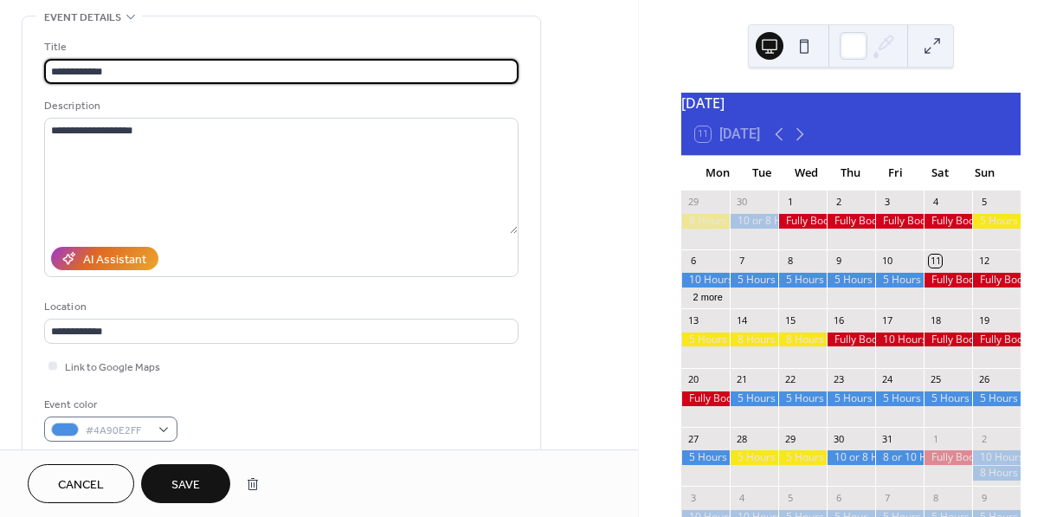
type input "**********"
click at [164, 430] on div "#4A90E2FF" at bounding box center [110, 429] width 133 height 25
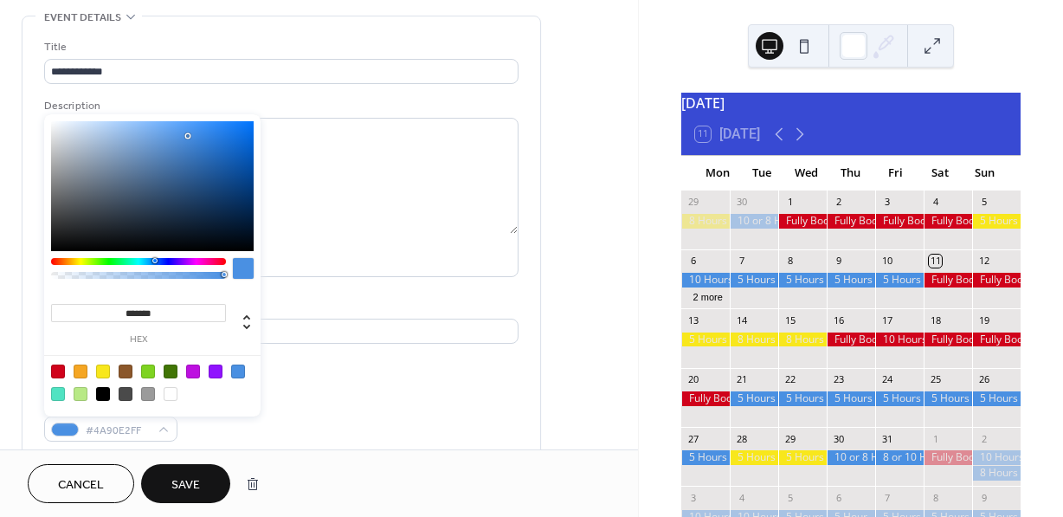
click at [57, 365] on div at bounding box center [58, 372] width 14 height 14
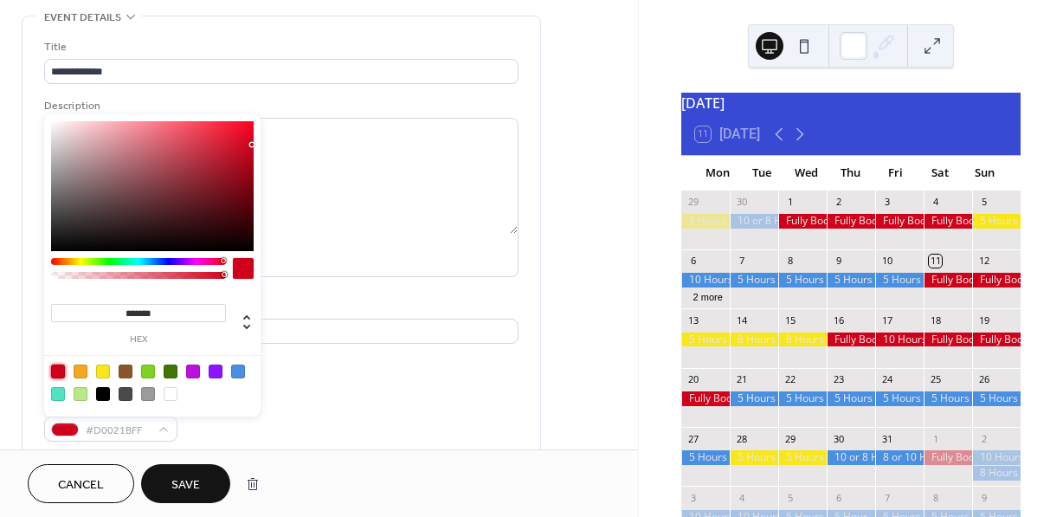
type input "*******"
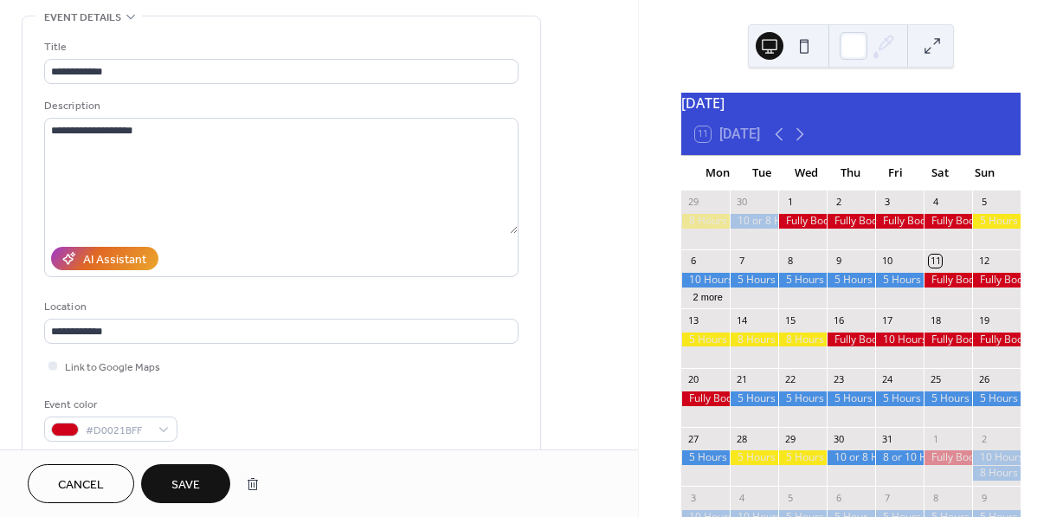
click at [191, 493] on span "Save" at bounding box center [185, 485] width 29 height 18
